Goal: Task Accomplishment & Management: Manage account settings

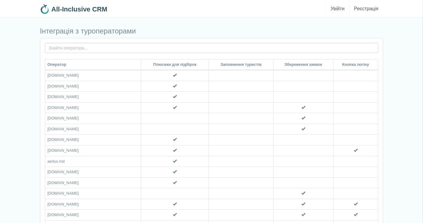
click at [333, 6] on link "Увійти" at bounding box center [337, 8] width 23 height 17
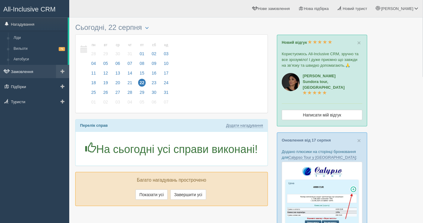
click at [33, 73] on link "Замовлення" at bounding box center [34, 71] width 69 height 13
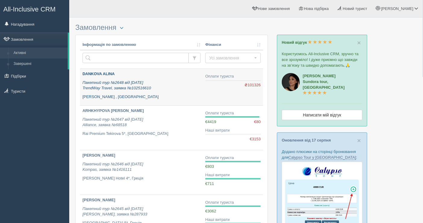
click at [178, 80] on p "Пакетний тур №2648 від 21.08.2025 TrendWay Travel, заявка №102516610" at bounding box center [142, 85] width 118 height 11
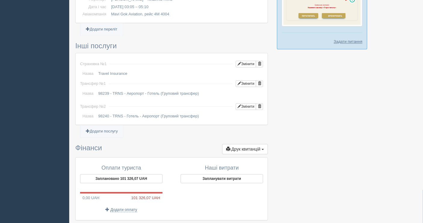
scroll to position [463, 0]
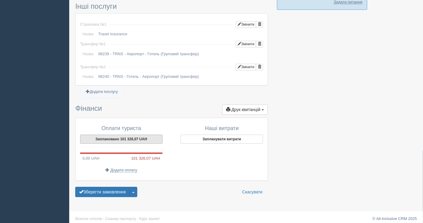
click at [115, 134] on button "Заплановано 101 326,07 UAH" at bounding box center [121, 138] width 83 height 9
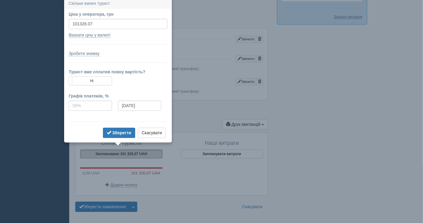
scroll to position [446, 0]
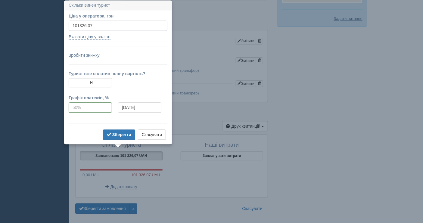
drag, startPoint x: 100, startPoint y: 27, endPoint x: 80, endPoint y: 27, distance: 20.5
click at [80, 27] on input "101326.07" at bounding box center [118, 25] width 99 height 10
type input "101600"
click at [116, 130] on button "Зберегти" at bounding box center [119, 134] width 32 height 10
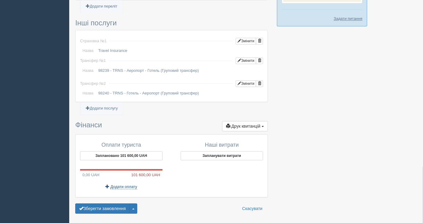
click at [129, 184] on span "Додати оплату" at bounding box center [124, 186] width 27 height 5
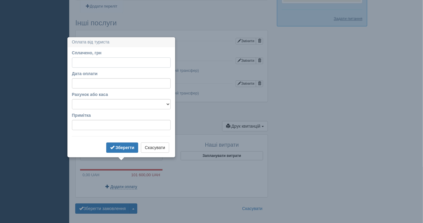
scroll to position [463, 0]
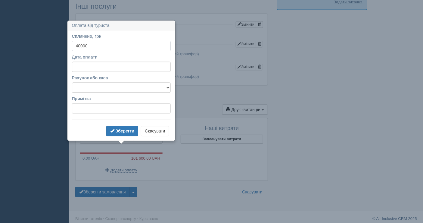
type input "40000"
click at [113, 86] on select "Банківський рахунок Готівкова каса" at bounding box center [121, 87] width 99 height 10
select select "1597"
click at [72, 82] on select "Банківський рахунок Готівкова каса" at bounding box center [121, 87] width 99 height 10
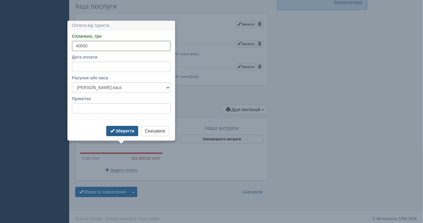
click at [124, 130] on b "Зберегти" at bounding box center [125, 130] width 19 height 5
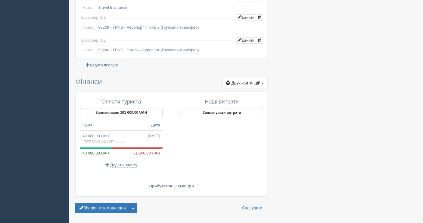
scroll to position [505, 0]
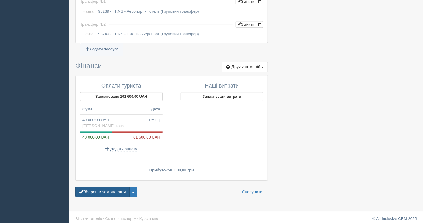
click at [109, 187] on button "Зберегти замовлення" at bounding box center [102, 192] width 55 height 10
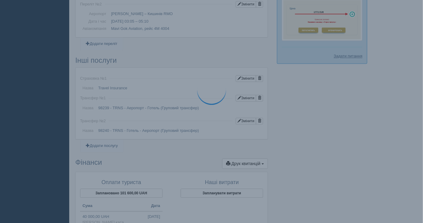
scroll to position [341, 0]
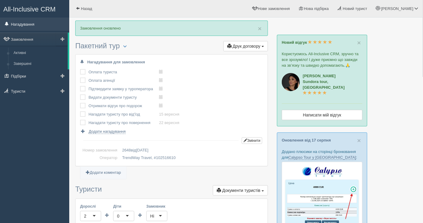
click at [31, 24] on link "Нагадування" at bounding box center [34, 23] width 69 height 13
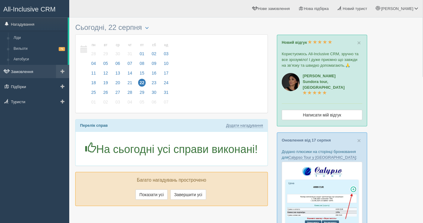
click at [35, 73] on link "Замовлення" at bounding box center [34, 71] width 69 height 13
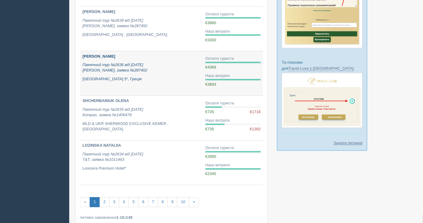
scroll to position [335, 0]
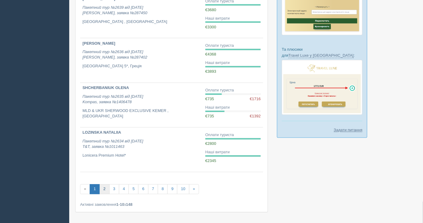
click at [106, 187] on link "2" at bounding box center [104, 189] width 10 height 10
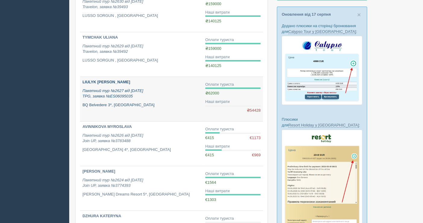
scroll to position [134, 0]
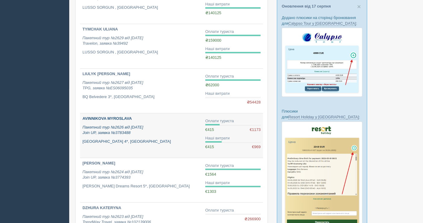
click at [120, 131] on icon "Пакетний тур №2626 від 30.07.2025 Join UP, заявка №3783488" at bounding box center [113, 130] width 61 height 10
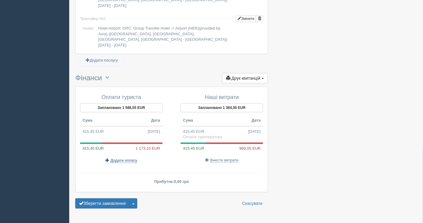
click at [127, 158] on span "Додати оплату" at bounding box center [124, 160] width 27 height 5
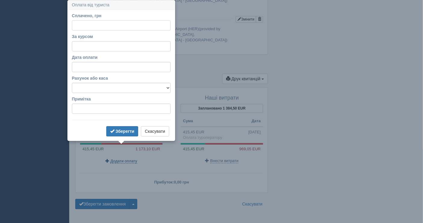
scroll to position [540, 0]
type input "57000"
click at [102, 46] on input "За курсом" at bounding box center [121, 46] width 99 height 10
paste input "47.98"
type input "47.98"
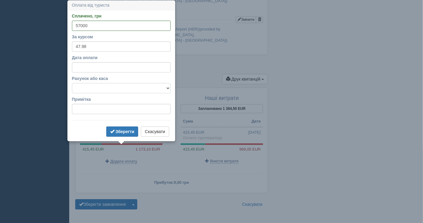
click at [106, 84] on select "Банківський рахунок Готівкова каса" at bounding box center [121, 88] width 99 height 10
select select "1597"
click at [72, 83] on select "Банківський рахунок Готівкова каса" at bounding box center [121, 88] width 99 height 10
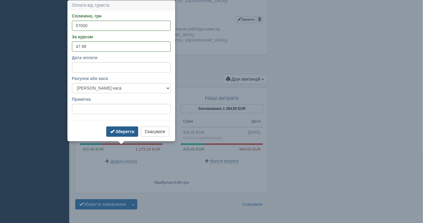
click at [121, 130] on b "Зберегти" at bounding box center [125, 131] width 19 height 5
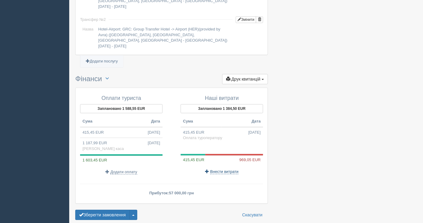
click at [228, 169] on span "Внести витрати" at bounding box center [224, 171] width 28 height 5
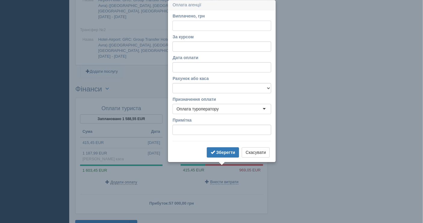
scroll to position [529, 0]
click at [190, 26] on input "Виплачено, грн" at bounding box center [222, 26] width 99 height 10
paste input "46500"
type input "46500"
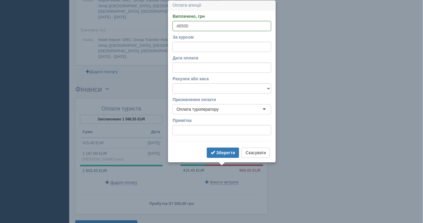
click at [184, 54] on form "Виплачено, грн 46500 За курсом Дата оплати Рахунок або каса Банківський рахунок…" at bounding box center [222, 86] width 99 height 146
click at [187, 46] on input "За курсом" at bounding box center [222, 47] width 99 height 10
type input "47.98"
click at [206, 87] on select "Банківський рахунок Готівкова каса" at bounding box center [222, 88] width 99 height 10
select select "1598"
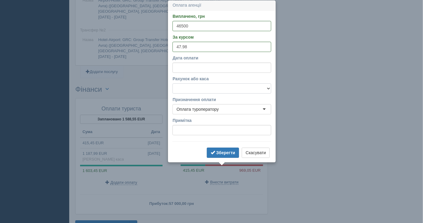
click at [173, 83] on select "Банківський рахунок Готівкова каса" at bounding box center [222, 88] width 99 height 10
click at [222, 151] on b "Зберегти" at bounding box center [225, 152] width 19 height 5
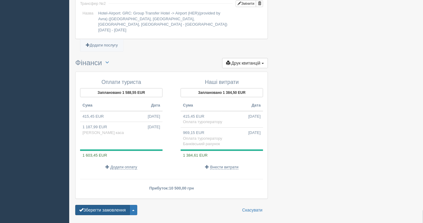
scroll to position [563, 0]
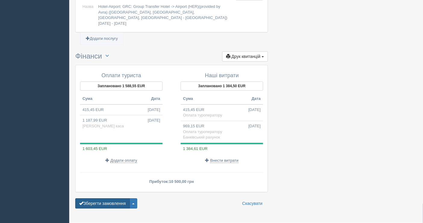
click at [102, 198] on button "Зберегти замовлення" at bounding box center [102, 203] width 55 height 10
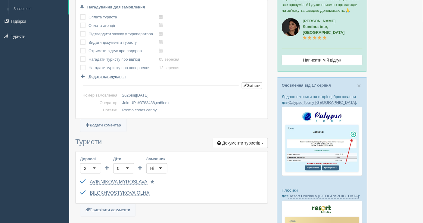
scroll to position [100, 0]
